Goal: Navigation & Orientation: Find specific page/section

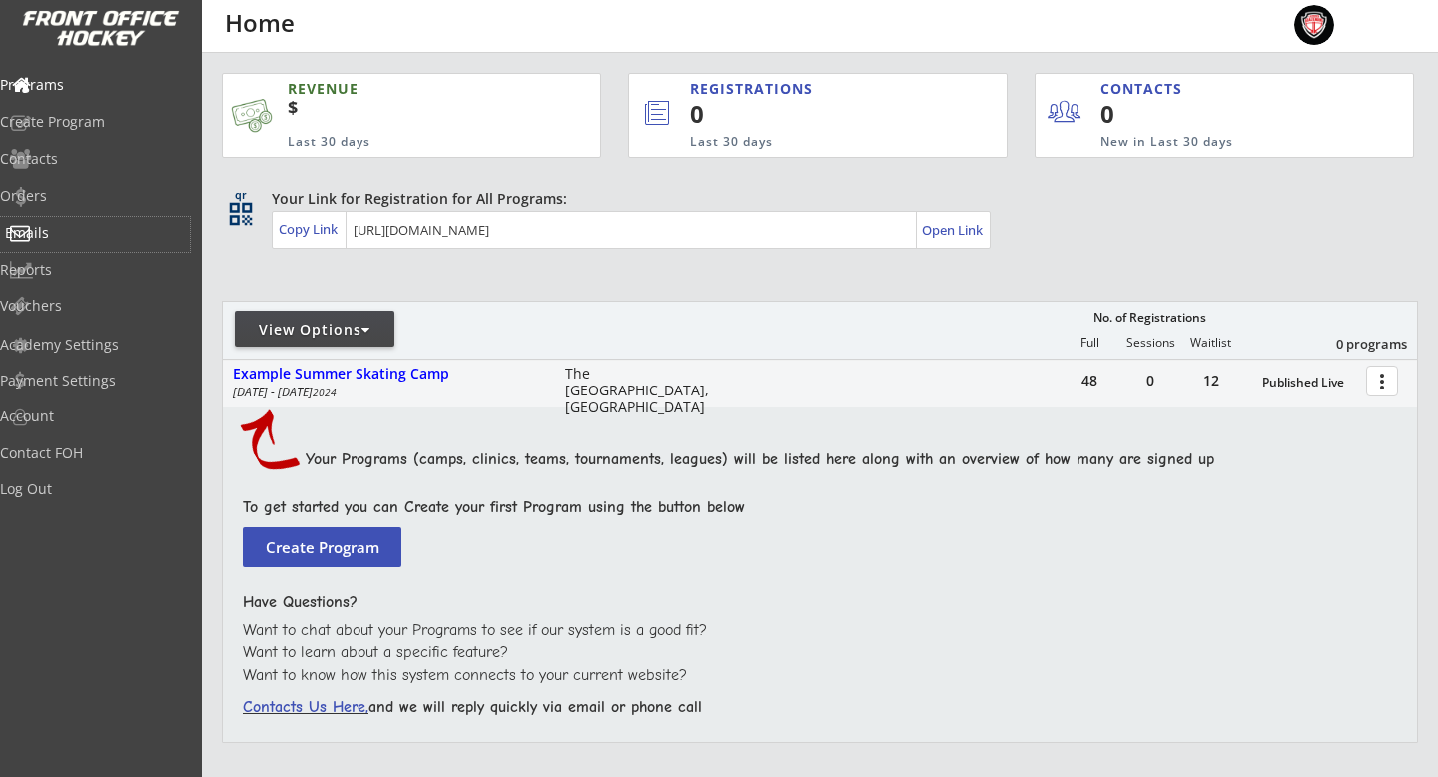
click at [85, 226] on div "Emails" at bounding box center [95, 233] width 180 height 14
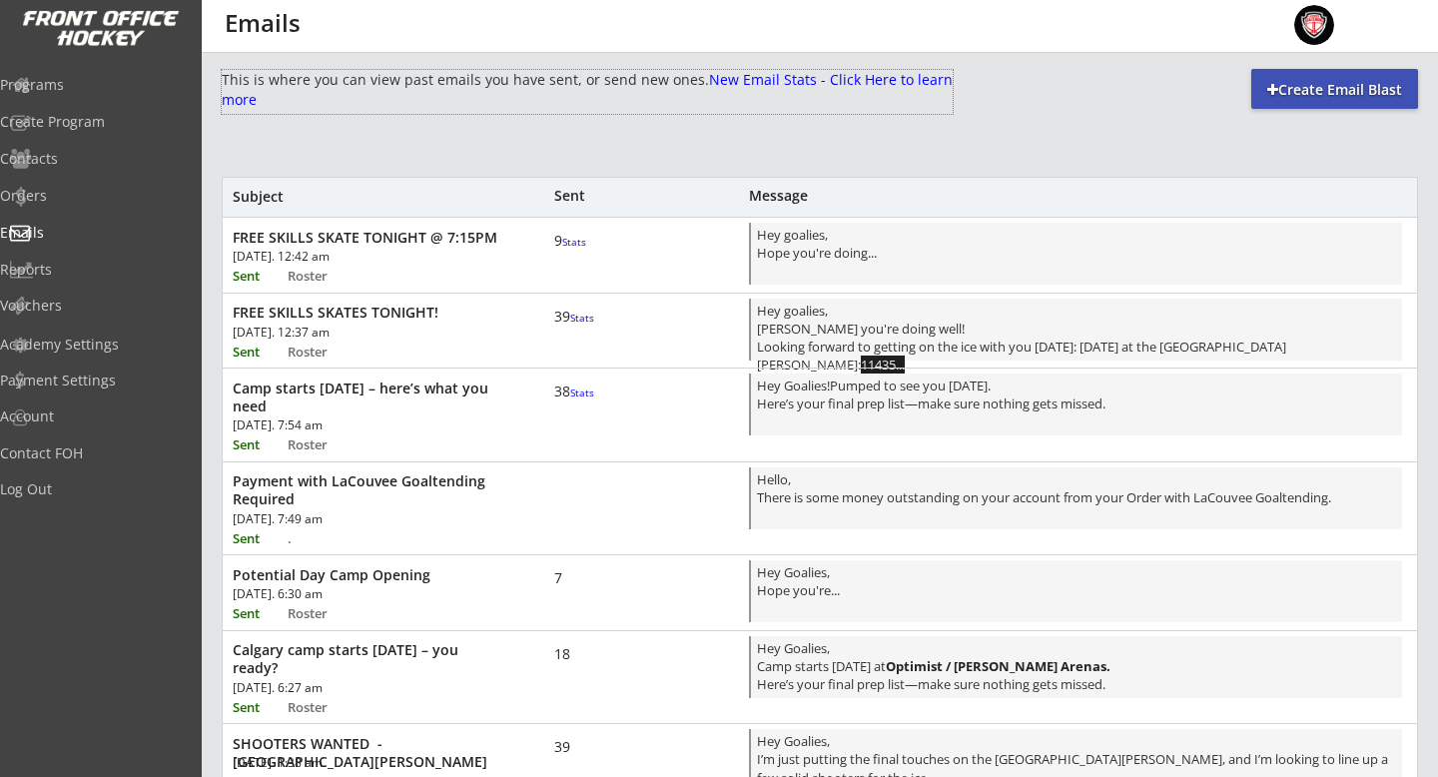
click at [446, 101] on font "New Email Stats - Click Here to learn more" at bounding box center [589, 89] width 735 height 39
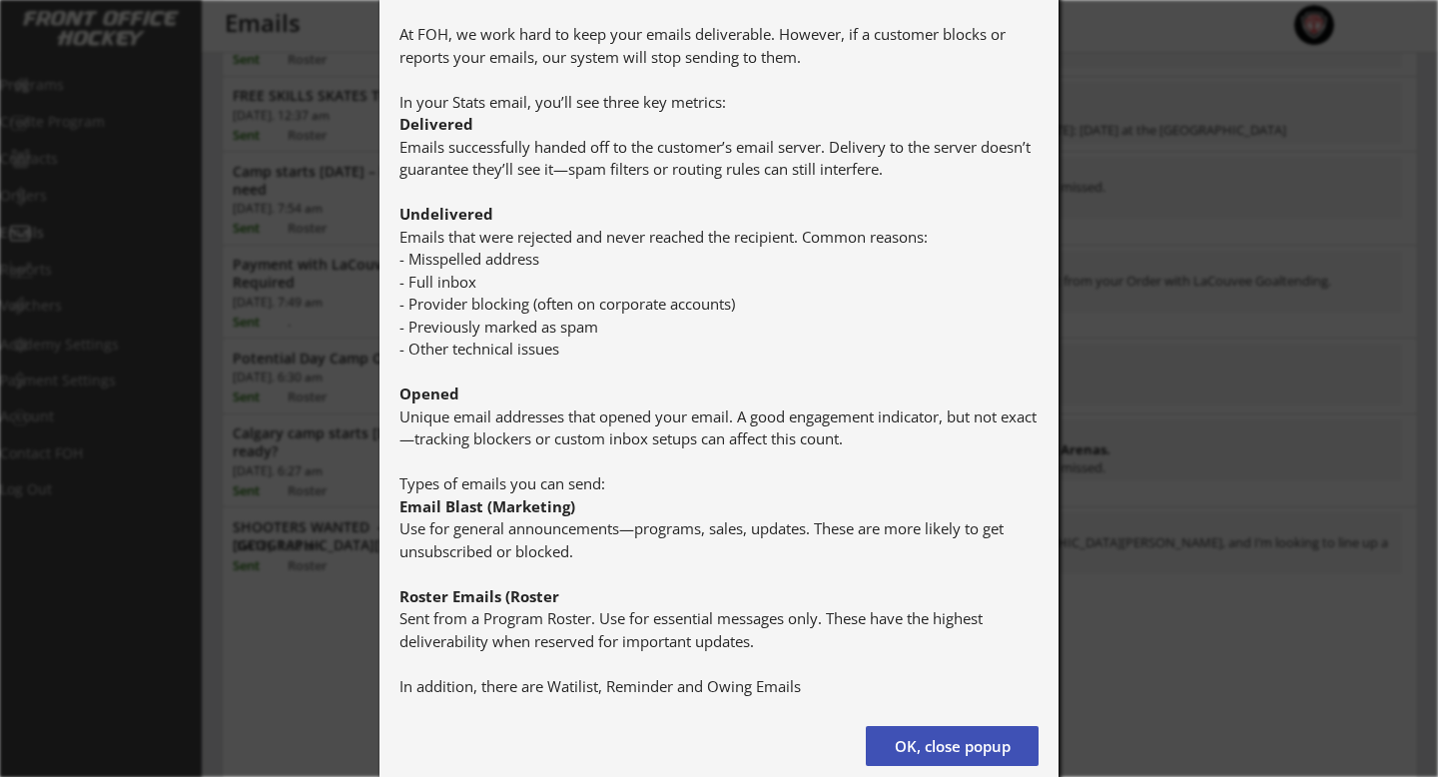
scroll to position [243, 0]
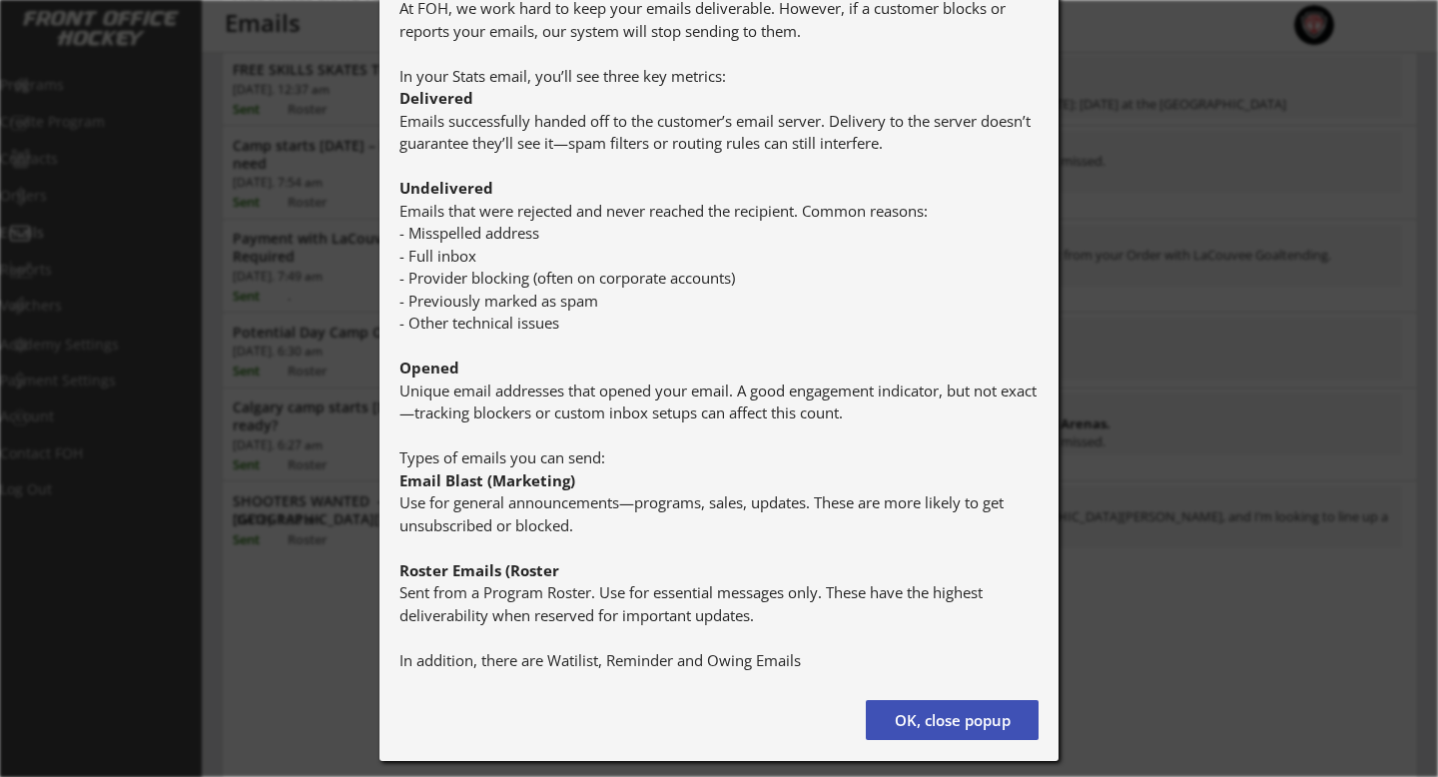
click at [898, 731] on button "OK, close popup" at bounding box center [952, 720] width 173 height 40
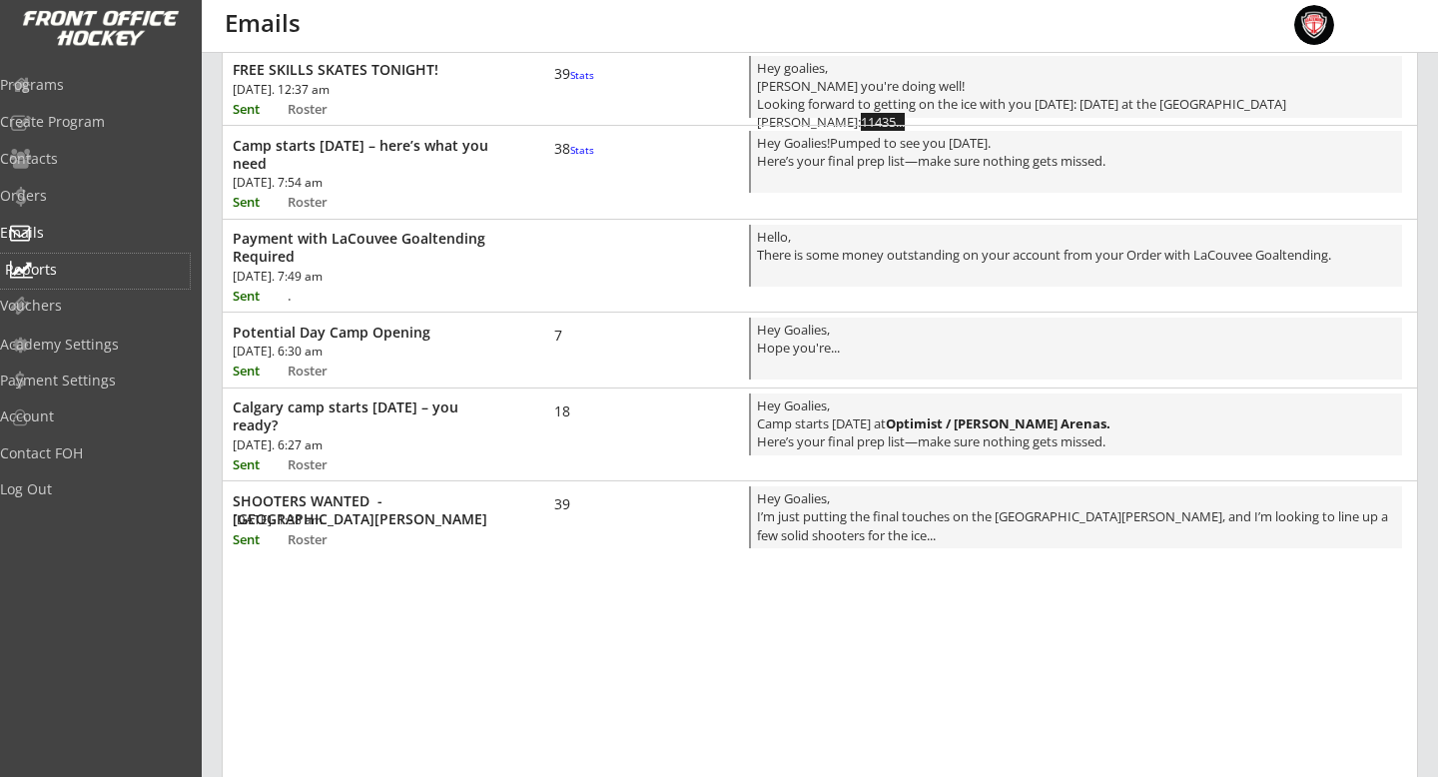
click at [71, 270] on div "Reports" at bounding box center [95, 270] width 180 height 14
